Goal: Transaction & Acquisition: Purchase product/service

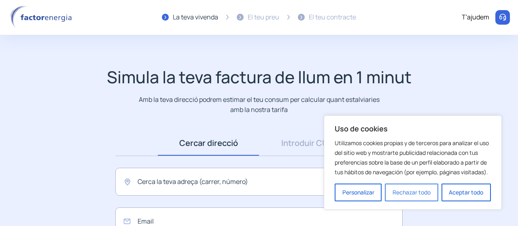
click at [404, 199] on button "Rechazar todo" at bounding box center [411, 193] width 53 height 18
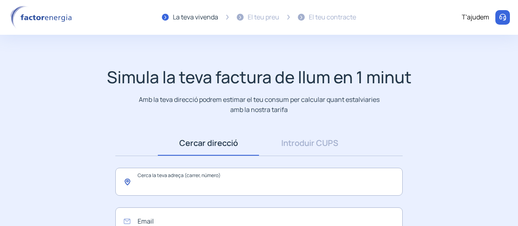
click at [298, 184] on input "text" at bounding box center [258, 182] width 287 height 28
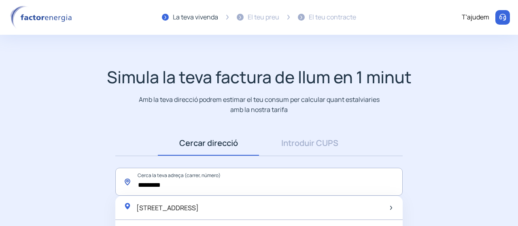
type input "*********"
click at [438, 135] on app-search-direction-cups "Simula la teva factura de llum en 1 minut Amb la teva direcció podrem estimar e…" at bounding box center [259, 185] width 518 height 236
click at [477, 135] on app-search-direction-cups "Simula la teva factura de llum en 1 minut Amb la teva direcció podrem estimar e…" at bounding box center [259, 185] width 518 height 236
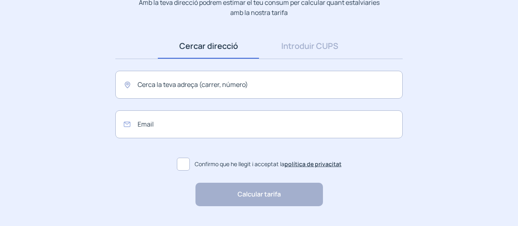
scroll to position [113, 0]
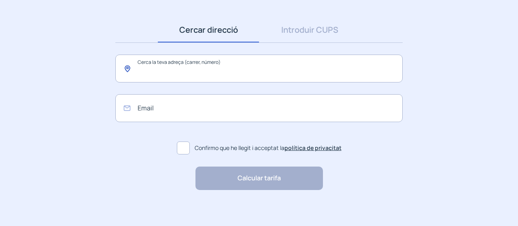
click at [234, 72] on input "text" at bounding box center [258, 69] width 287 height 28
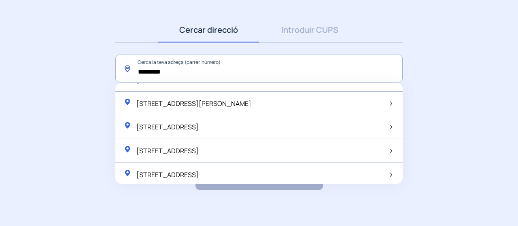
scroll to position [0, 0]
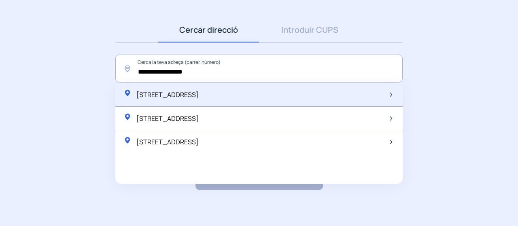
click at [199, 94] on span "Carrer de Balmes, 19, Sant Just Desvern, España" at bounding box center [167, 94] width 62 height 9
type input "**********"
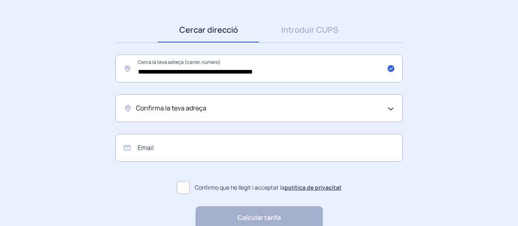
click at [391, 107] on div "Confirma la teva adreça" at bounding box center [258, 108] width 287 height 28
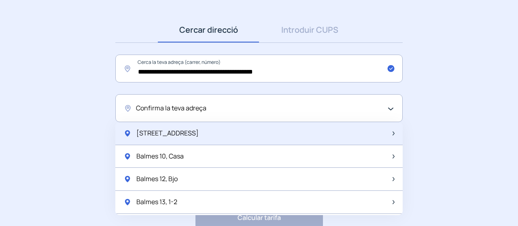
click at [266, 133] on div "Balmes 19, Bjo" at bounding box center [258, 133] width 287 height 23
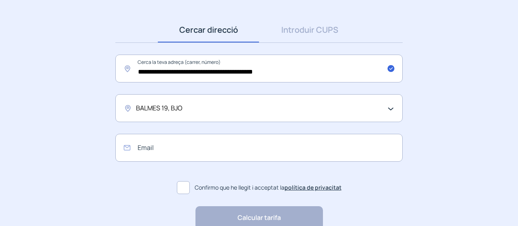
click at [187, 185] on span at bounding box center [183, 187] width 13 height 13
click at [256, 217] on div "Calcular tarifa "Excel·lent servei i atenció al client" "Respecte pel client i …" at bounding box center [258, 217] width 127 height 23
click at [257, 145] on input "email" at bounding box center [258, 148] width 287 height 28
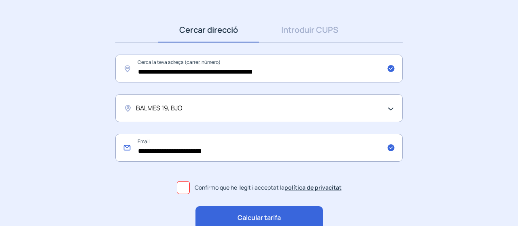
type input "**********"
click at [249, 218] on span "Calcular tarifa" at bounding box center [258, 218] width 43 height 11
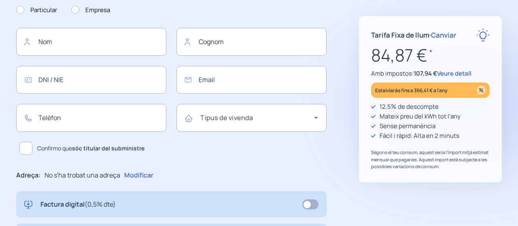
type input "**********"
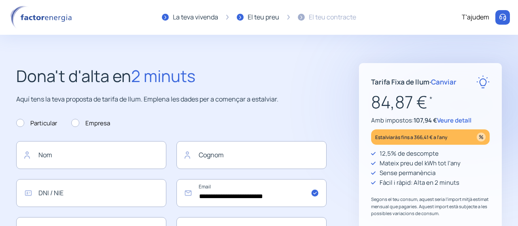
click at [452, 120] on span "Veure detall" at bounding box center [454, 120] width 34 height 8
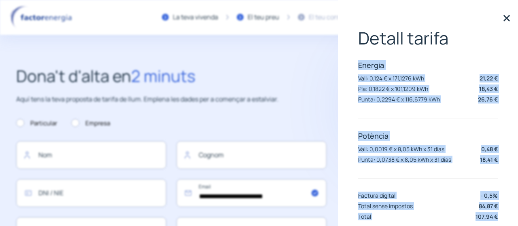
drag, startPoint x: 357, startPoint y: 66, endPoint x: 496, endPoint y: 216, distance: 204.9
click at [496, 216] on div "Detall tarifa Energia Vall: 0,124 € x 171,1276 kWh 21,22 € Pla: 0,1822 € x 101,…" at bounding box center [428, 113] width 180 height 226
copy div "Energia Vall: 0,124 € x 171,1276 kWh 21,22 € Pla: 0,1822 € x 101,1209 kWh 18,43…"
